Goal: Check status: Check status

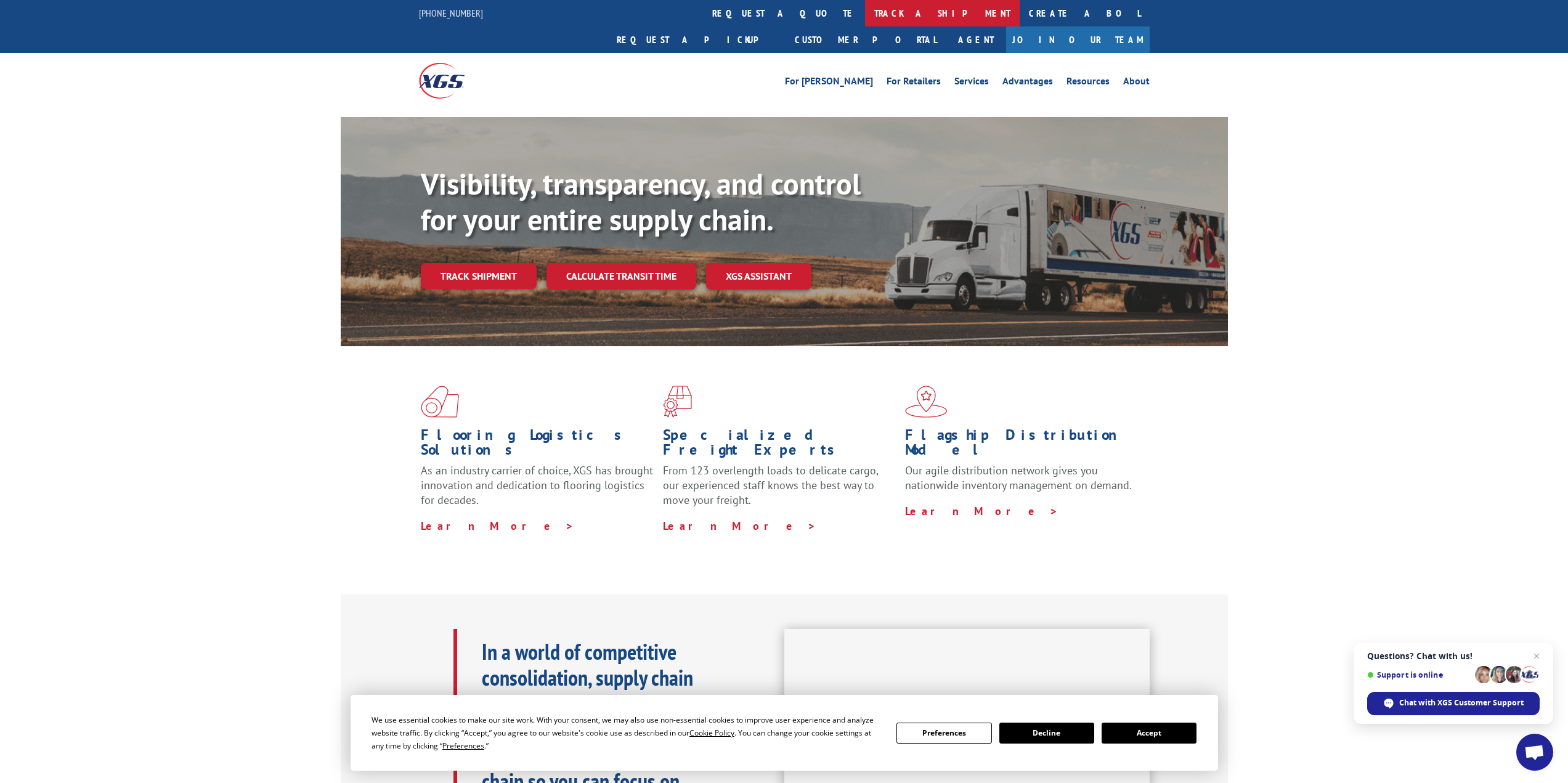
click at [865, 9] on link "track a shipment" at bounding box center [942, 13] width 154 height 26
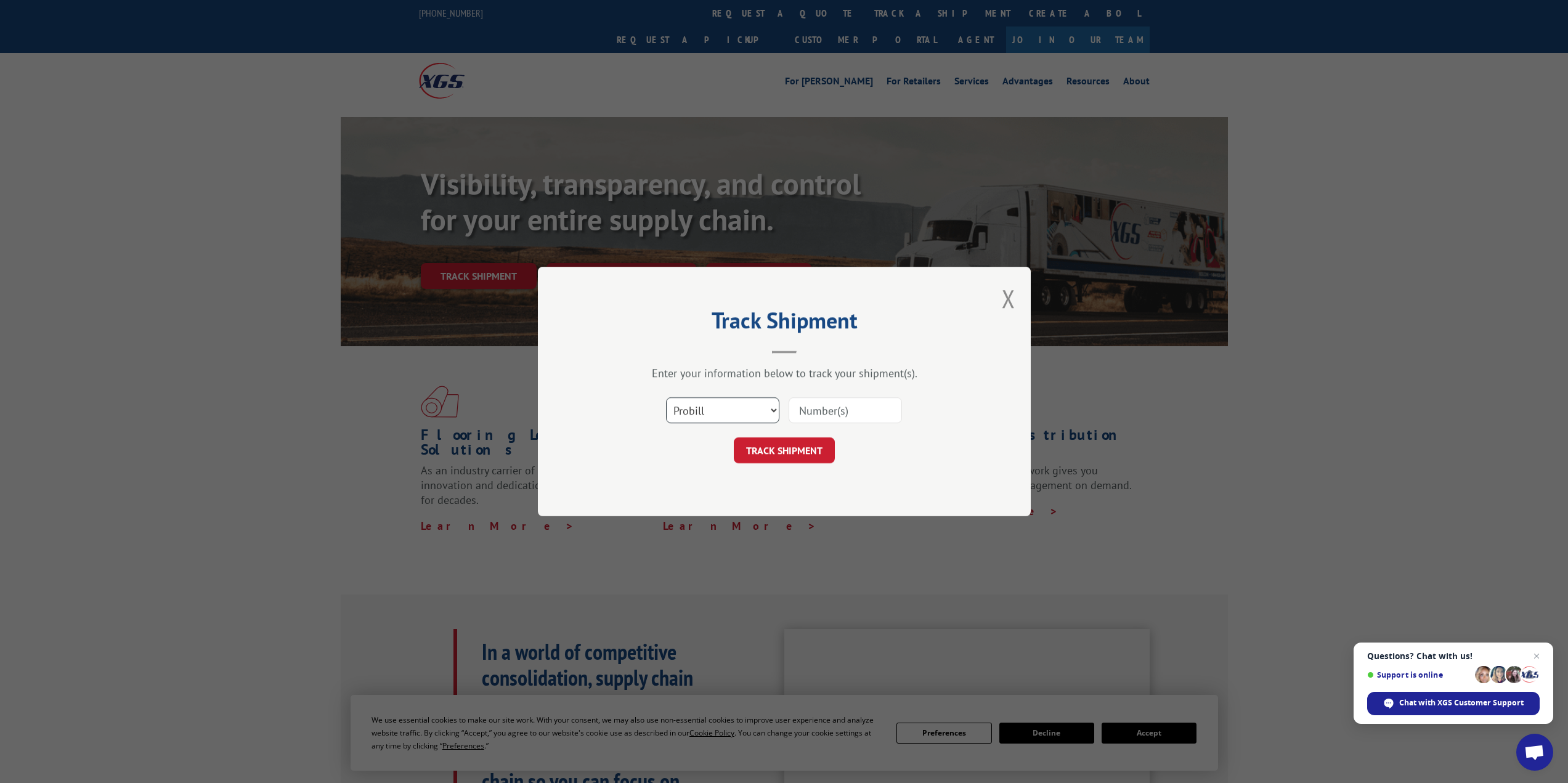
click at [773, 410] on select "Select category... Probill BOL PO" at bounding box center [722, 410] width 113 height 26
click at [840, 415] on input at bounding box center [845, 410] width 113 height 26
type input "6100049558"
drag, startPoint x: 801, startPoint y: 446, endPoint x: 916, endPoint y: 450, distance: 115.1
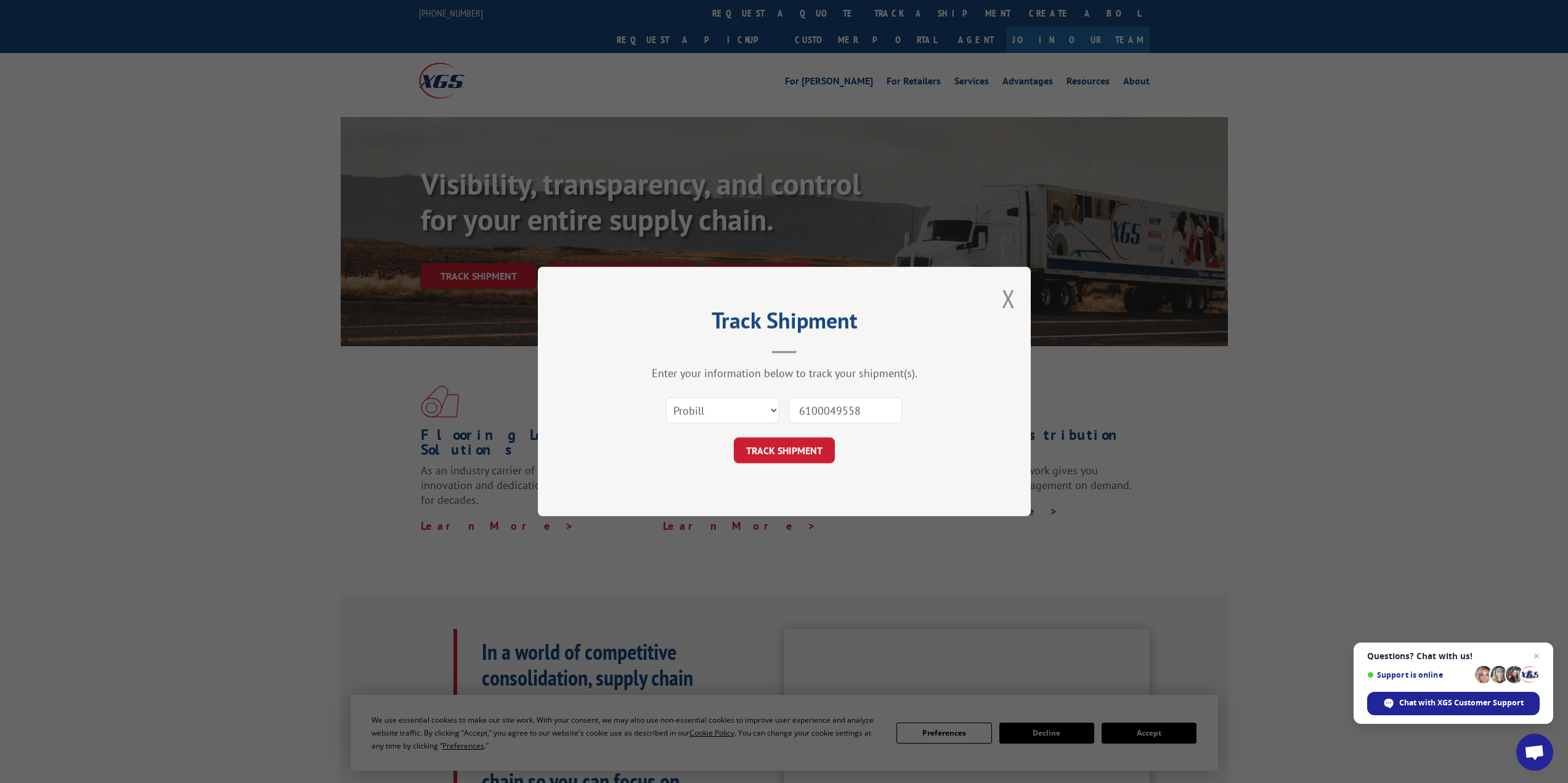
click at [805, 447] on button "TRACK SHIPMENT" at bounding box center [784, 451] width 101 height 26
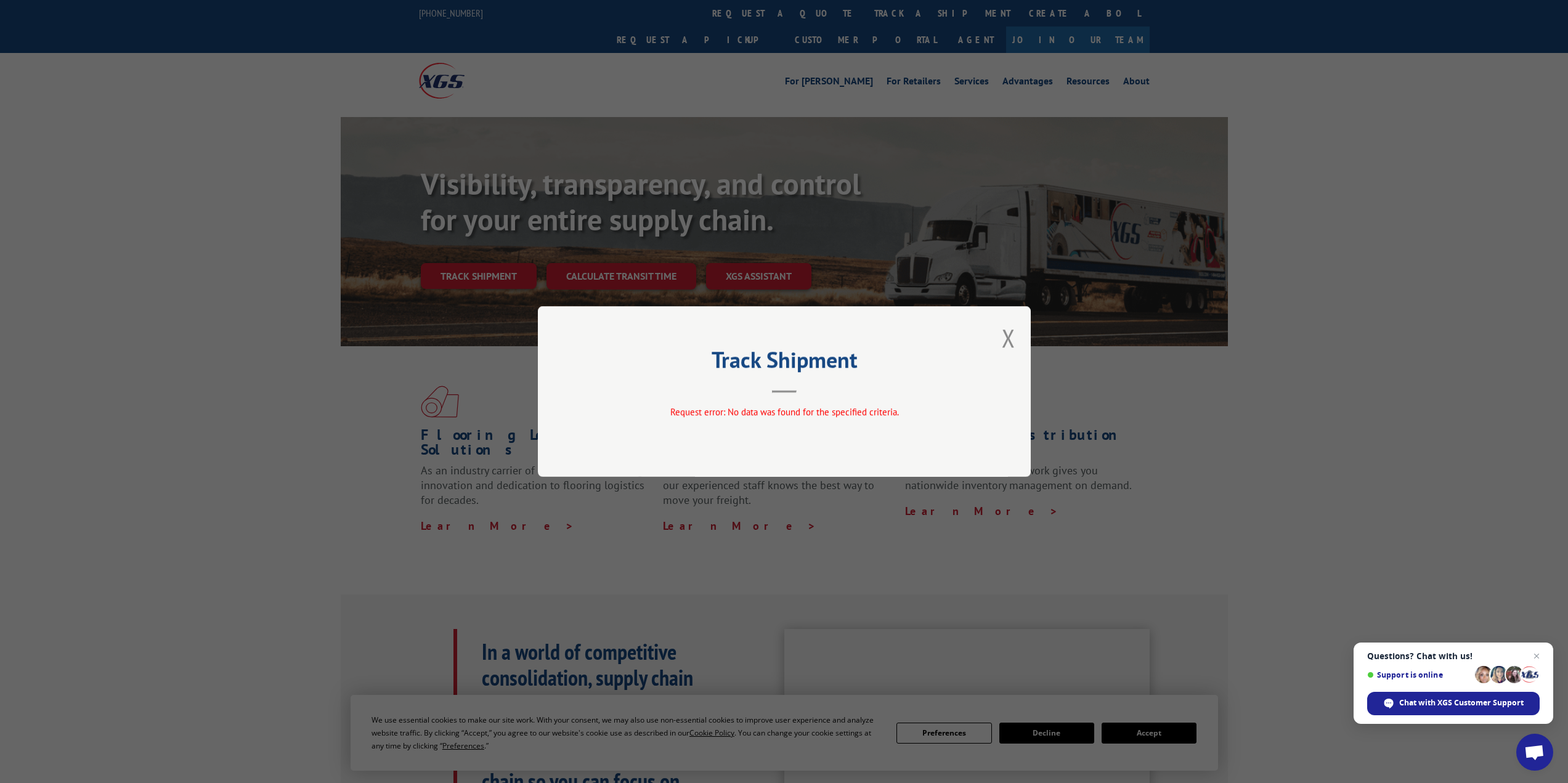
click at [1006, 336] on button "Close modal" at bounding box center [1008, 338] width 13 height 33
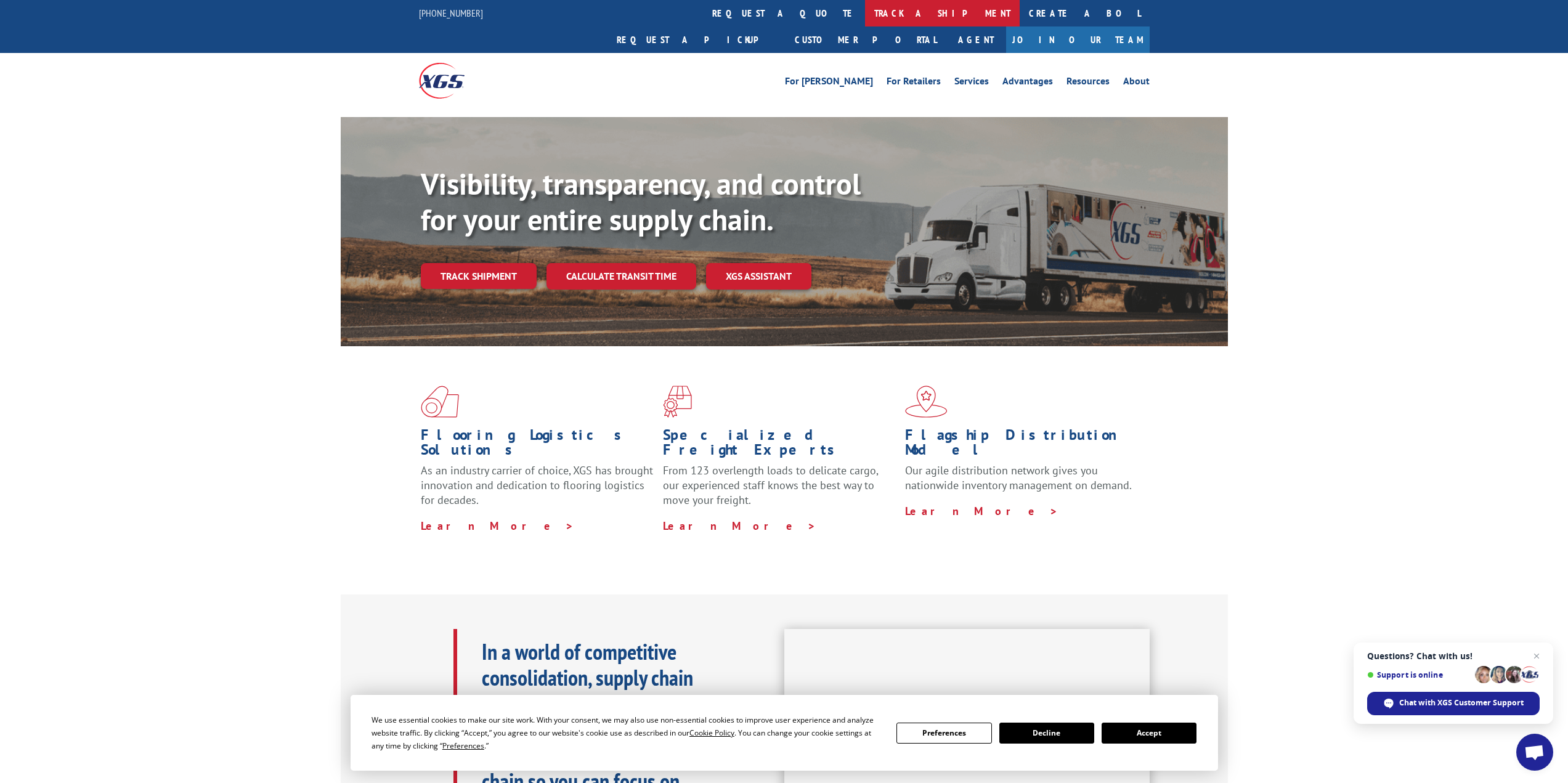
click at [865, 9] on link "track a shipment" at bounding box center [942, 13] width 154 height 26
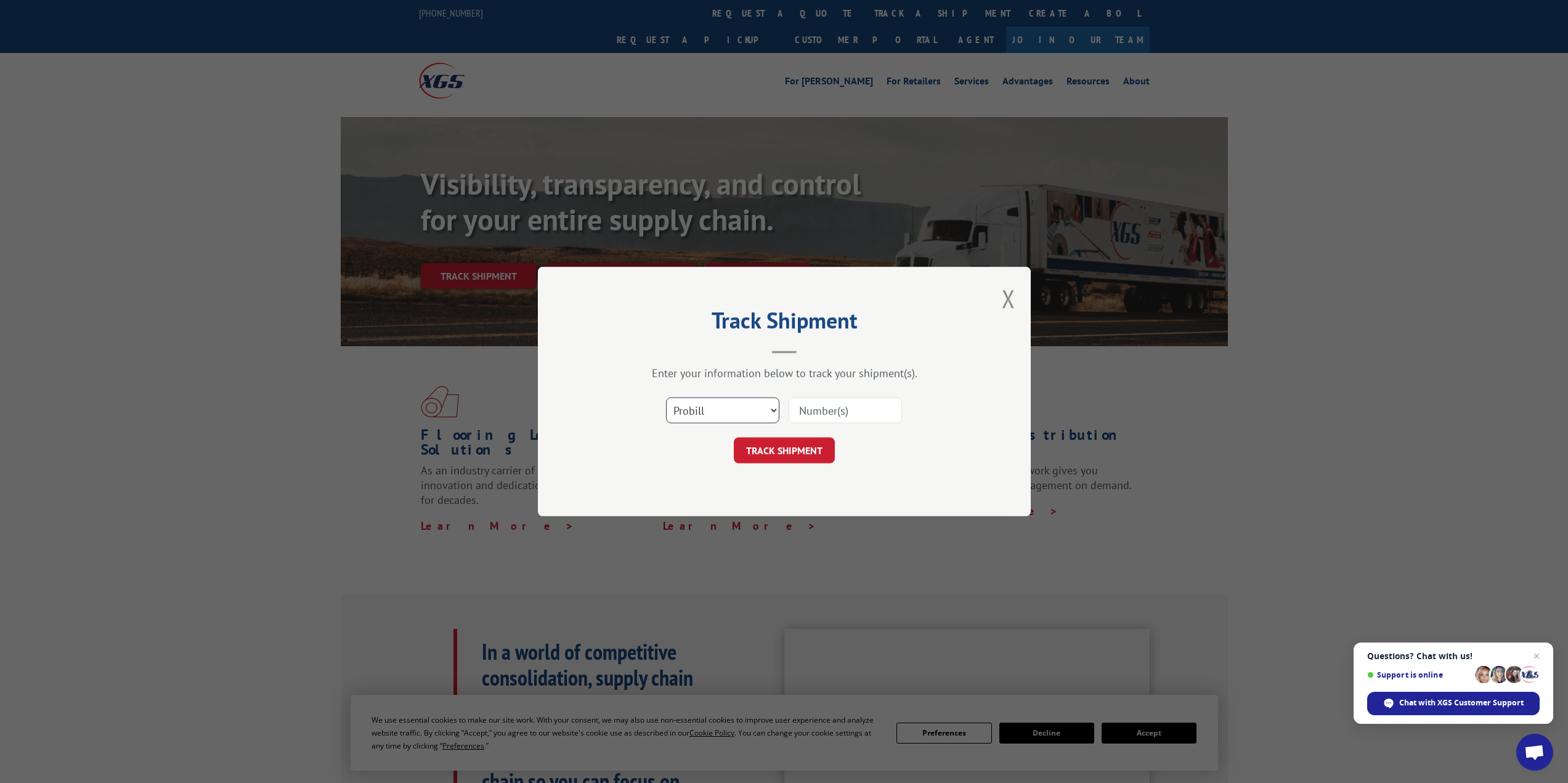
click at [769, 410] on select "Select category... Probill BOL PO" at bounding box center [722, 410] width 113 height 26
select select "po"
click at [666, 398] on select "Select category... Probill BOL PO" at bounding box center [722, 410] width 113 height 26
click at [818, 408] on input at bounding box center [845, 410] width 113 height 26
type input "ST06342"
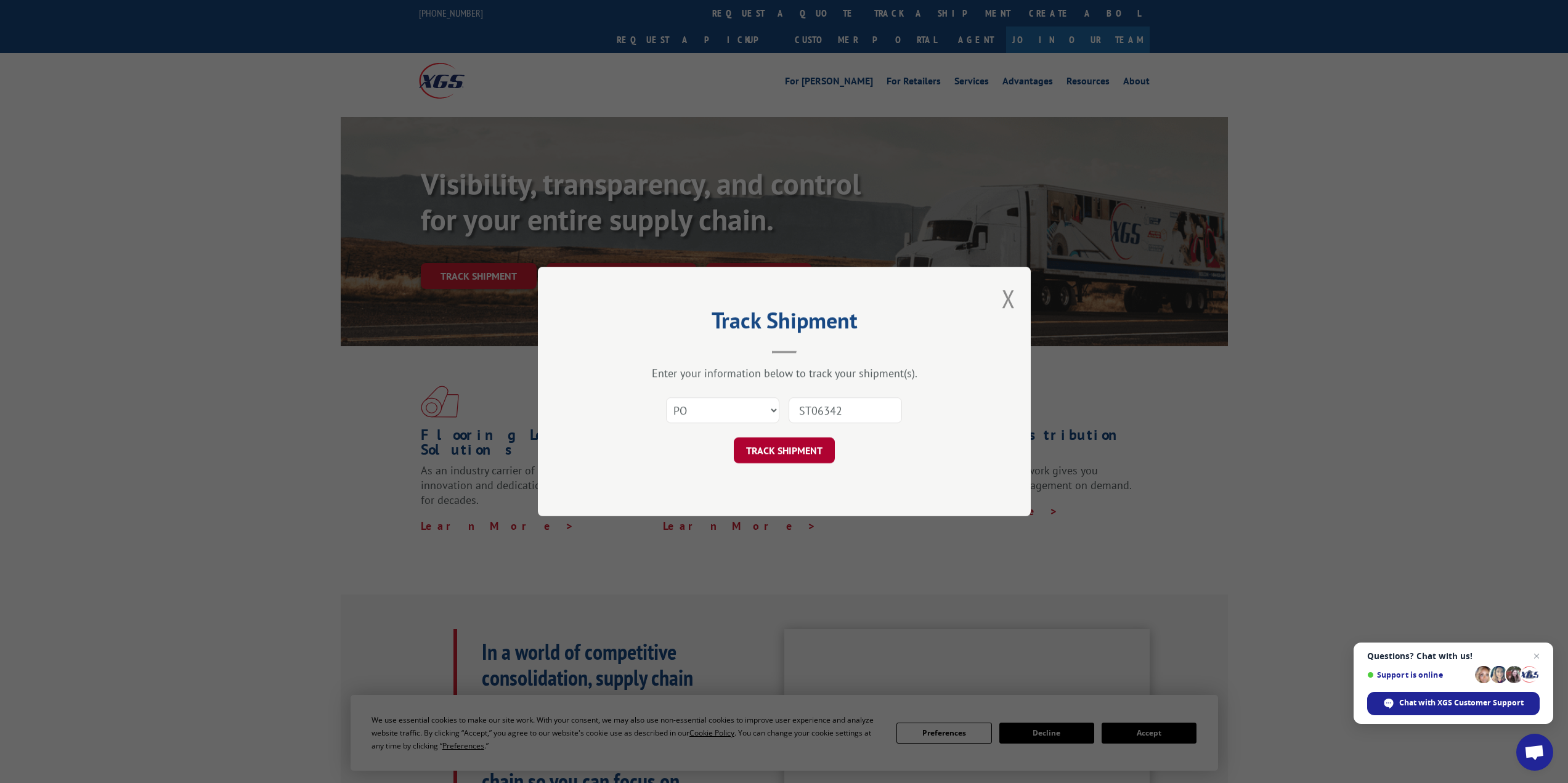
click at [823, 451] on button "TRACK SHIPMENT" at bounding box center [784, 451] width 101 height 26
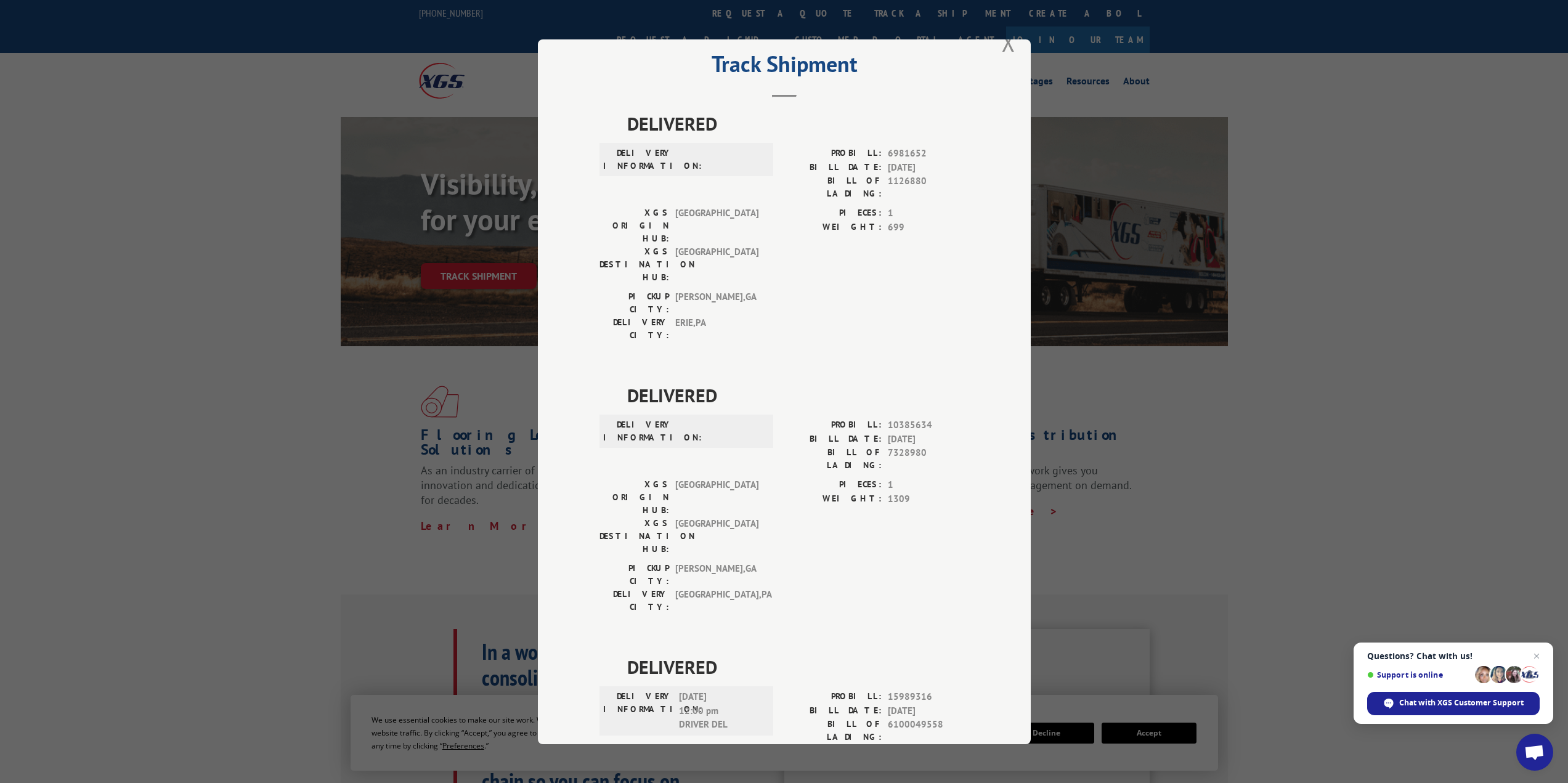
scroll to position [44, 0]
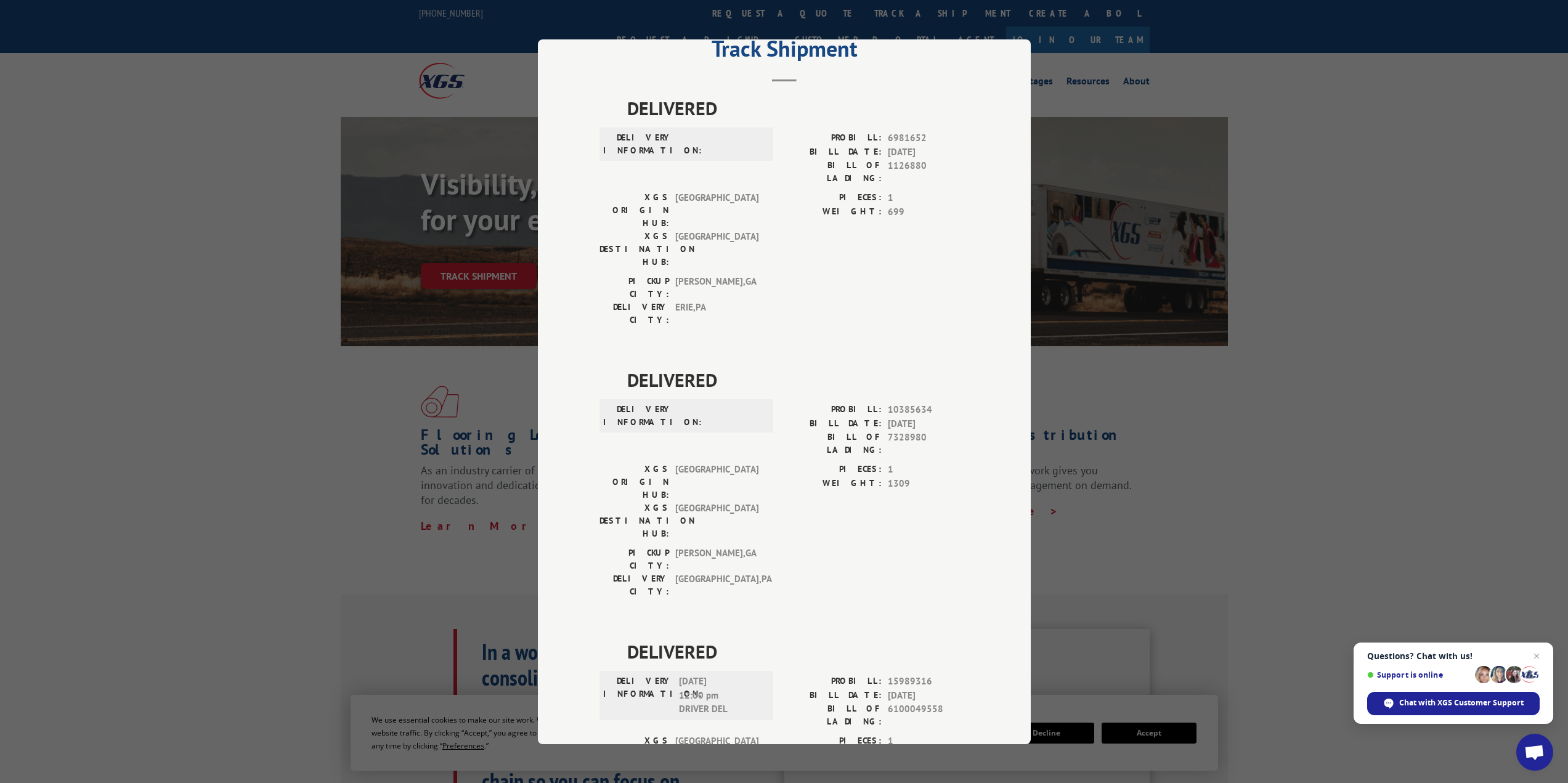
drag, startPoint x: 1536, startPoint y: 652, endPoint x: 1502, endPoint y: 594, distance: 67.2
click at [1536, 652] on span "Close chat" at bounding box center [1536, 656] width 15 height 15
